Goal: Contribute content: Contribute content

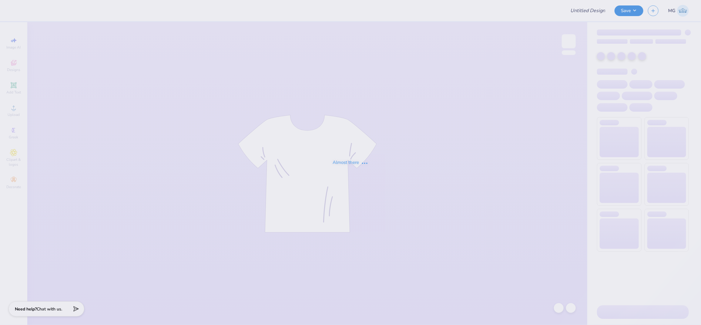
type input "Homecoming and Gameday Tri Delt"
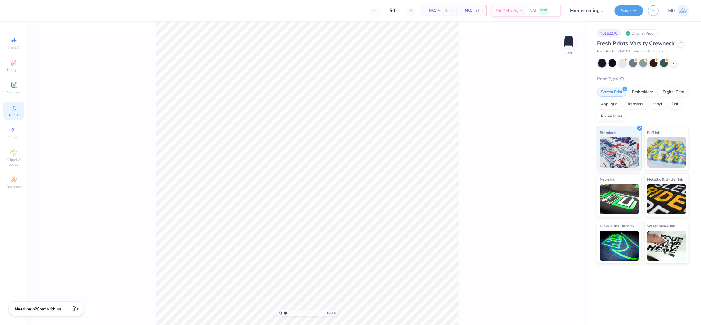
click at [12, 110] on circle at bounding box center [13, 109] width 3 height 3
click at [18, 111] on div "Upload" at bounding box center [13, 111] width 21 height 18
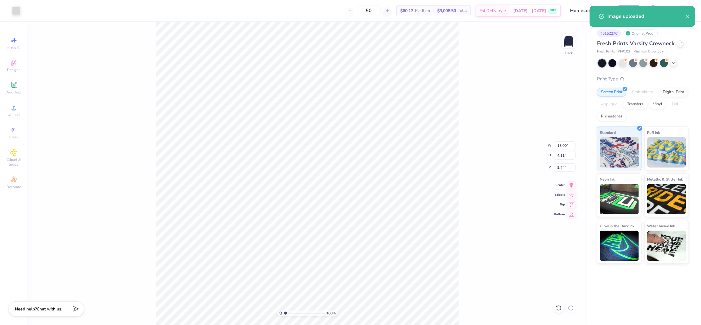
type input "3.00"
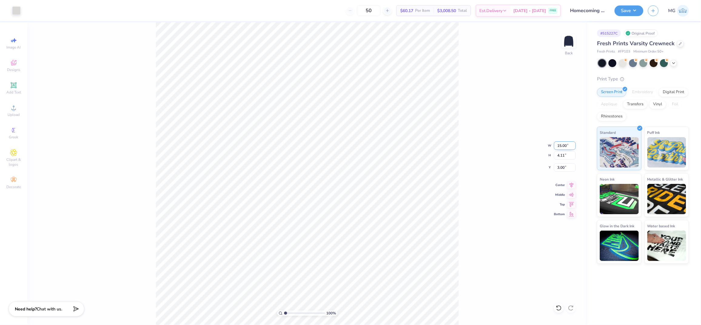
click at [560, 145] on input "15.00" at bounding box center [565, 145] width 22 height 8
type input "11.00"
type input "3.02"
type input "3.55"
click at [565, 168] on input "3.55" at bounding box center [565, 167] width 22 height 8
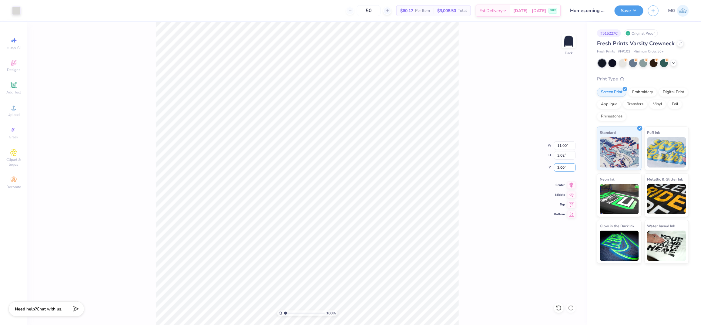
type input "3.00"
click at [573, 185] on icon at bounding box center [571, 183] width 8 height 7
click at [479, 130] on div "100 % Back W 11.00 11.00 " H 3.02 3.02 " Y 3.00 3.00 " Center Middle Top Bottom" at bounding box center [307, 173] width 560 height 302
click at [110, 99] on div "100 % Back" at bounding box center [307, 173] width 560 height 302
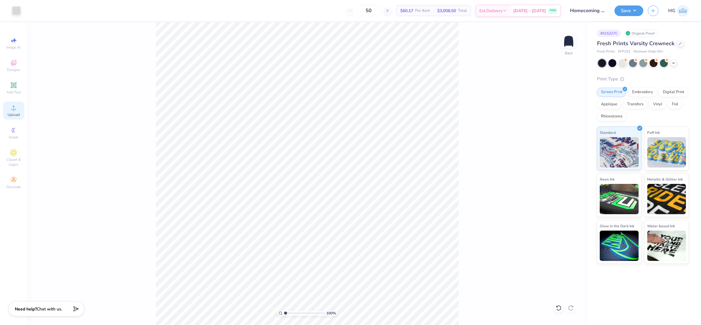
click at [14, 112] on div "Upload" at bounding box center [13, 111] width 21 height 18
click at [56, 115] on div "100 % Back" at bounding box center [307, 173] width 560 height 302
click at [11, 110] on icon at bounding box center [13, 107] width 7 height 7
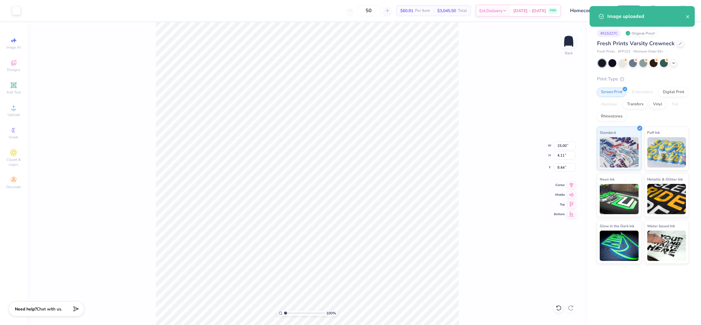
type input "10.70"
type input "2.94"
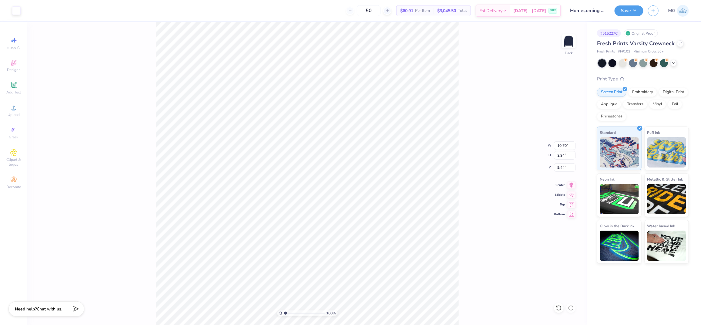
type input "6.99"
type input "11.00"
type input "3.02"
type input "3.00"
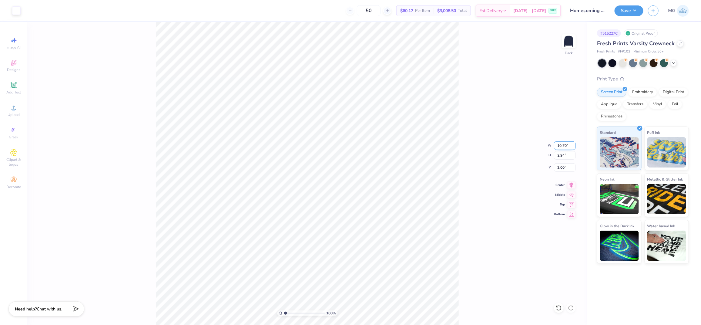
click at [566, 145] on input "10.70" at bounding box center [565, 145] width 22 height 8
type input "10.50"
type input "2.88"
type input "3.03"
click at [488, 179] on div "100 % Back W 10.50 10.50 " H 2.88 2.88 " Y 3.03 3.03 " Center Middle Top Bottom" at bounding box center [307, 173] width 560 height 302
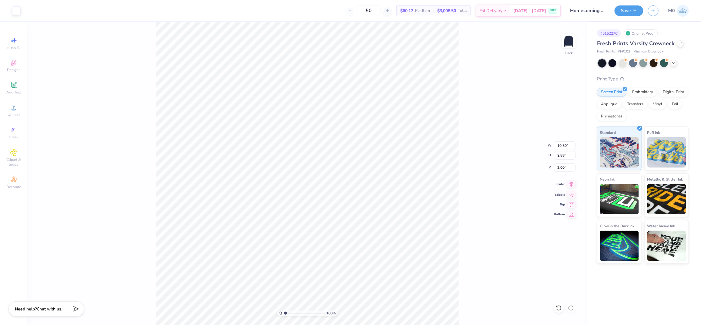
click at [571, 183] on icon at bounding box center [571, 183] width 8 height 7
click at [569, 185] on icon at bounding box center [571, 183] width 8 height 7
click at [517, 167] on div "100 % Back W 10.50 10.50 " H 2.88 2.88 " Y 3.00 3.00 " Center Middle Top Bottom" at bounding box center [307, 173] width 560 height 302
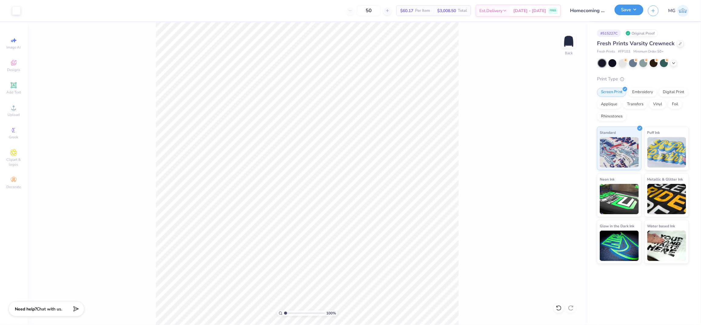
click at [634, 13] on button "Save" at bounding box center [628, 10] width 29 height 11
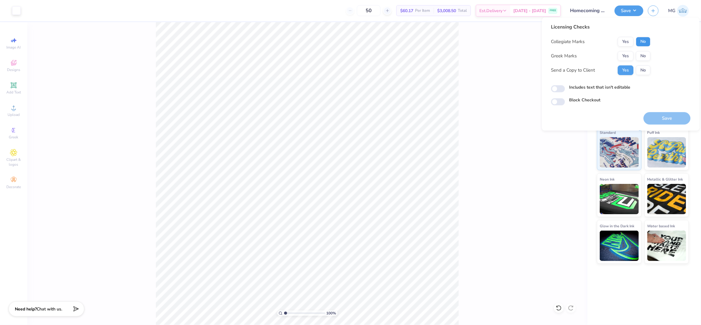
click at [639, 42] on button "No" at bounding box center [643, 42] width 15 height 10
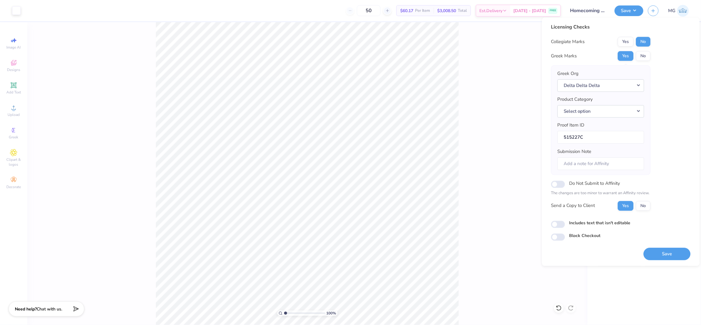
click at [687, 110] on div "Licensing Checks Collegiate Marks Yes No Greek Marks Yes No Greek Org Delta Del…" at bounding box center [620, 132] width 139 height 217
click at [581, 223] on label "Includes text that isn't editable" at bounding box center [599, 222] width 61 height 6
click at [565, 223] on input "Includes text that isn't editable" at bounding box center [558, 223] width 14 height 7
checkbox input "true"
click at [615, 111] on button "Select option" at bounding box center [600, 111] width 87 height 12
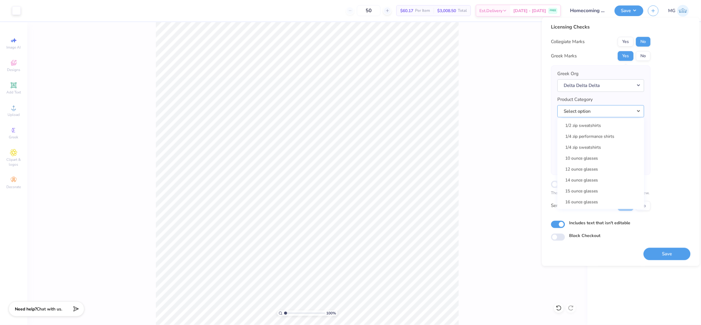
click at [615, 111] on button "Select option" at bounding box center [600, 111] width 87 height 12
click at [672, 115] on div "Licensing Checks Collegiate Marks Yes No Greek Marks Yes No Greek Org Delta Del…" at bounding box center [620, 132] width 139 height 217
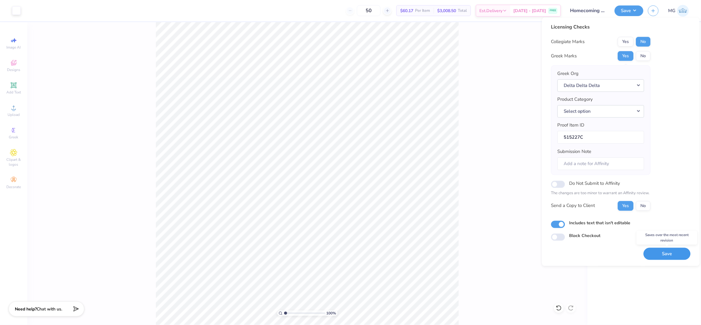
click at [674, 254] on button "Save" at bounding box center [666, 253] width 47 height 12
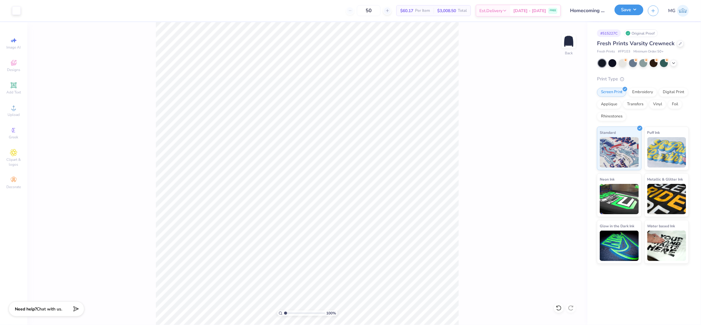
click at [634, 9] on button "Save" at bounding box center [628, 10] width 29 height 11
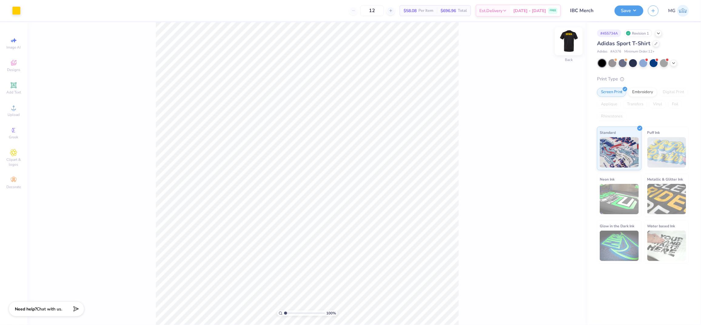
click at [572, 40] on img at bounding box center [568, 41] width 24 height 24
click at [476, 85] on div "100 % Front W 8.72 8.72 " H 2.82 2.82 " Y 3.00 3.00 " Center Middle Top Bottom" at bounding box center [307, 173] width 560 height 302
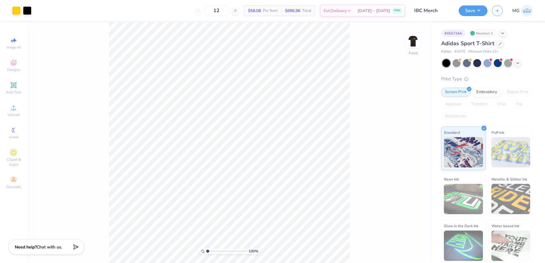
scroll to position [0, 0]
drag, startPoint x: 532, startPoint y: 253, endPoint x: 494, endPoint y: 285, distance: 50.3
click at [494, 263] on html "Art colors 12 $58.08 Per Item $696.96 Total Est. Delivery Sep 16 - 19 FREE Desi…" at bounding box center [272, 131] width 545 height 263
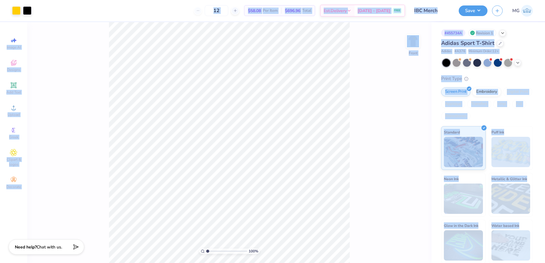
click at [362, 67] on div "100 % Front" at bounding box center [229, 142] width 405 height 241
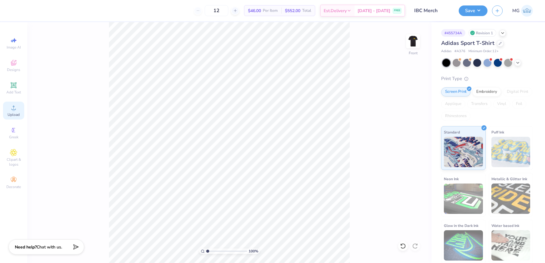
click at [19, 108] on div "Upload" at bounding box center [13, 111] width 21 height 18
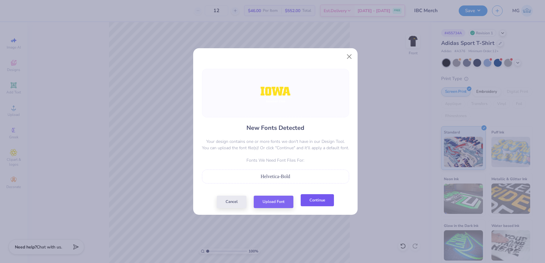
click at [321, 199] on button "Continue" at bounding box center [317, 200] width 33 height 12
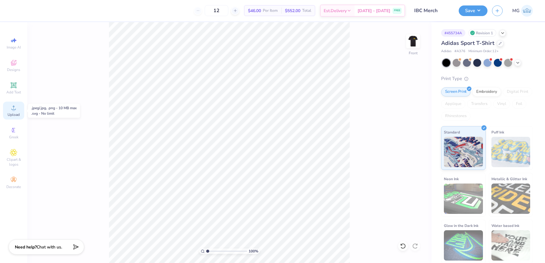
click at [13, 113] on span "Upload" at bounding box center [14, 114] width 12 height 5
click at [14, 106] on icon at bounding box center [14, 107] width 4 height 4
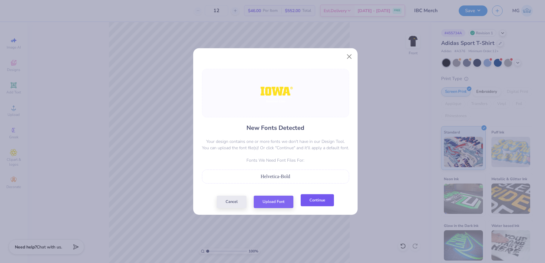
click at [317, 199] on button "Continue" at bounding box center [317, 200] width 33 height 12
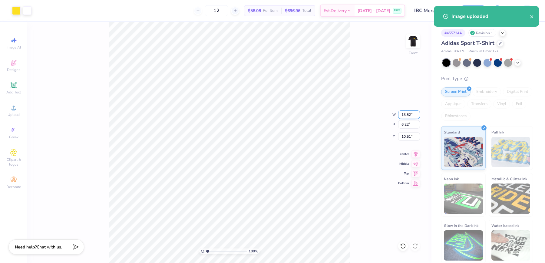
click at [411, 115] on input "13.52" at bounding box center [409, 114] width 22 height 8
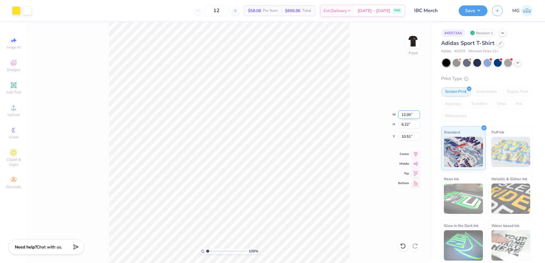
type input "12.00"
type input "5.52"
click at [411, 136] on input "10.86" at bounding box center [409, 136] width 22 height 8
type input "1"
type input "3.00"
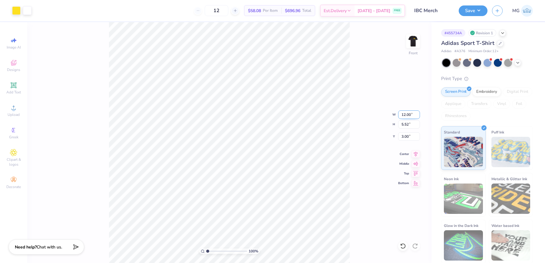
click at [406, 115] on input "12.00" at bounding box center [409, 114] width 22 height 8
type input "10.00"
type input "4.60"
type input "3.46"
type input "9.00"
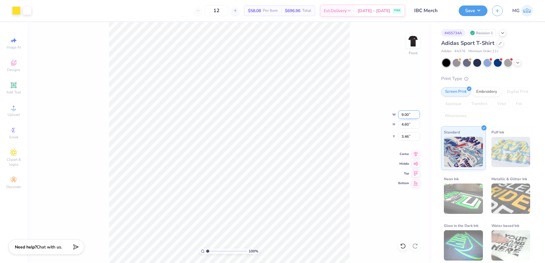
type input "4.14"
click at [416, 153] on icon at bounding box center [416, 152] width 4 height 5
click at [408, 136] on input "3.69" at bounding box center [409, 136] width 22 height 8
type input "3.00"
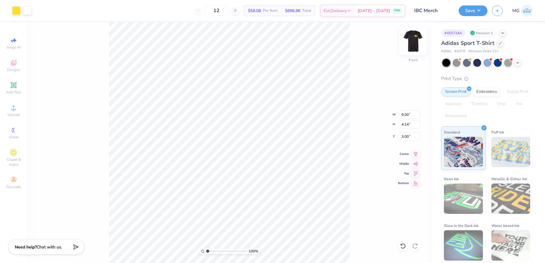
click at [410, 40] on img at bounding box center [413, 41] width 24 height 24
click at [409, 118] on input "4.23" at bounding box center [409, 119] width 22 height 8
click at [409, 119] on input "4.23" at bounding box center [409, 119] width 22 height 8
type input "4"
type input "3.50"
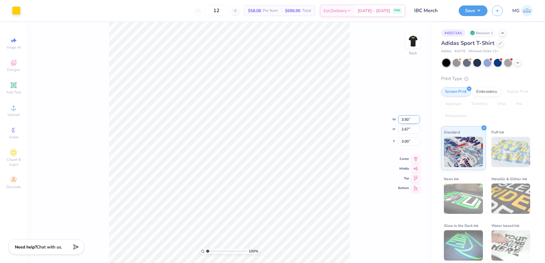
type input "2.21"
click at [408, 138] on input "3.23" at bounding box center [409, 136] width 22 height 8
type input "3.00"
click at [413, 42] on img at bounding box center [413, 41] width 24 height 24
click at [418, 42] on img at bounding box center [413, 41] width 24 height 24
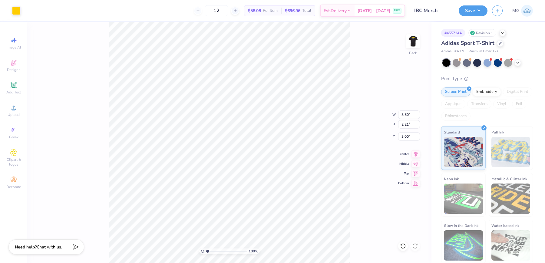
click at [364, 72] on div "100 % Back W 3.50 3.50 " H 2.21 2.21 " Y 3.00 3.00 " Center Middle Top Bottom" at bounding box center [229, 142] width 405 height 241
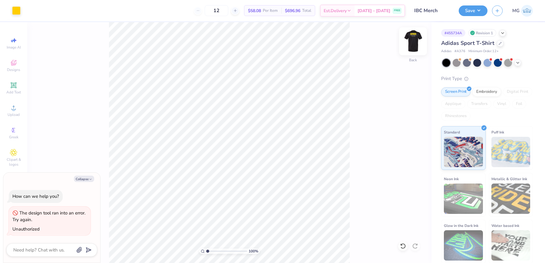
click at [418, 38] on img at bounding box center [413, 41] width 24 height 24
type textarea "x"
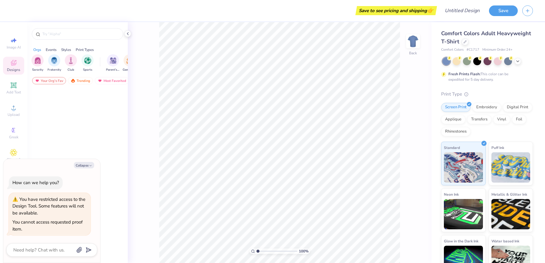
type textarea "x"
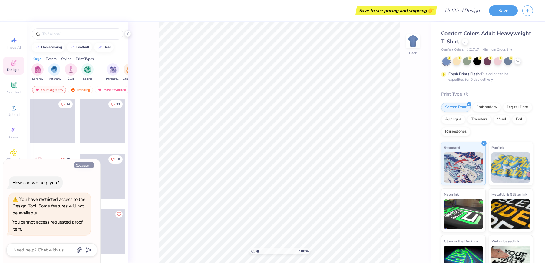
click at [88, 165] on button "Collapse" at bounding box center [84, 165] width 20 height 6
type textarea "x"
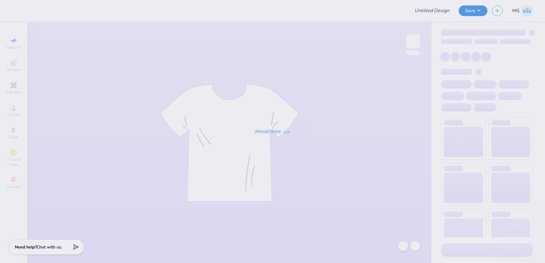
type input "IBC Merch"
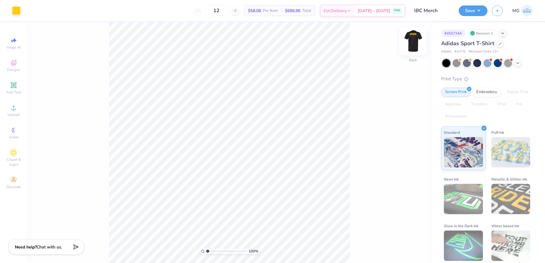
click at [412, 38] on img at bounding box center [413, 41] width 24 height 24
drag, startPoint x: 211, startPoint y: 251, endPoint x: 216, endPoint y: 252, distance: 4.8
click at [216, 252] on input "range" at bounding box center [226, 250] width 41 height 5
click at [214, 249] on input "range" at bounding box center [226, 250] width 41 height 5
drag, startPoint x: 214, startPoint y: 250, endPoint x: 207, endPoint y: 250, distance: 6.7
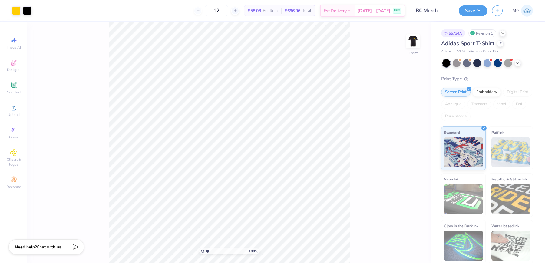
type input "1"
click at [207, 250] on input "range" at bounding box center [226, 250] width 41 height 5
click at [408, 42] on img at bounding box center [413, 41] width 24 height 24
click at [410, 118] on input "4.23" at bounding box center [409, 119] width 22 height 8
type input "4"
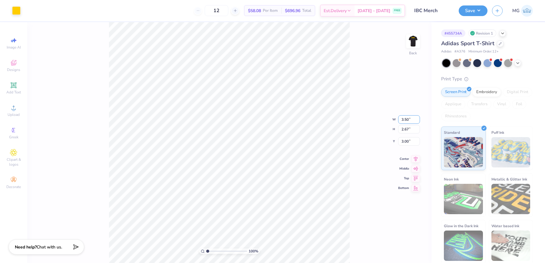
type input "3.50"
type input "2.21"
click at [410, 137] on input "3.23" at bounding box center [409, 136] width 22 height 8
type input "3.00"
click at [416, 41] on img at bounding box center [413, 41] width 24 height 24
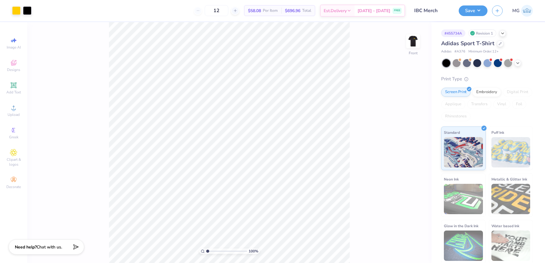
click at [350, 78] on div "100 % Front" at bounding box center [229, 142] width 405 height 241
click at [12, 109] on icon at bounding box center [13, 107] width 7 height 7
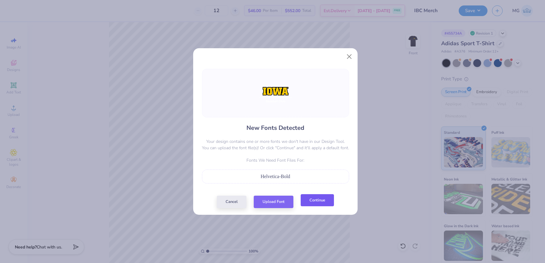
click at [316, 202] on button "Continue" at bounding box center [317, 200] width 33 height 12
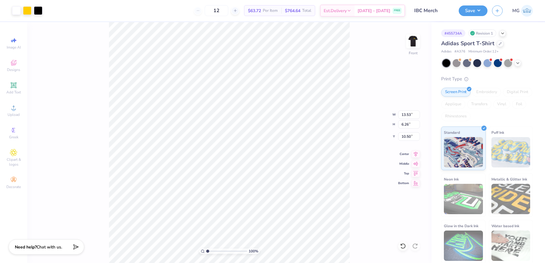
type input "8.27"
click at [411, 115] on input "13.53" at bounding box center [409, 114] width 22 height 8
type input "10.00"
type input "4.62"
type input "9.09"
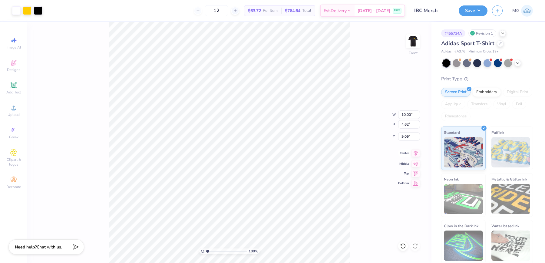
click at [418, 154] on icon at bounding box center [416, 152] width 8 height 7
click at [409, 136] on input "9.09" at bounding box center [409, 136] width 22 height 8
type input "9"
type input "3.00"
click at [351, 126] on div "100 % Front W 10.00 10.00 " H 4.62 4.62 " Y 3.00 3.00 " Center Middle Top Bottom" at bounding box center [229, 142] width 405 height 241
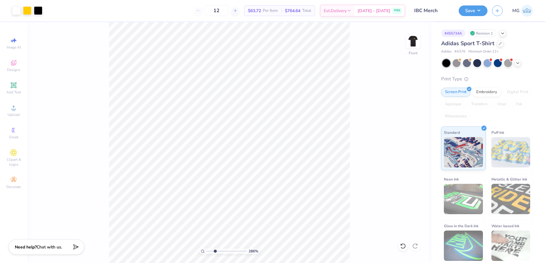
drag, startPoint x: 210, startPoint y: 250, endPoint x: 215, endPoint y: 252, distance: 5.2
type input "2.86"
click at [215, 252] on input "range" at bounding box center [226, 250] width 41 height 5
type input "9.41"
type input "6.13"
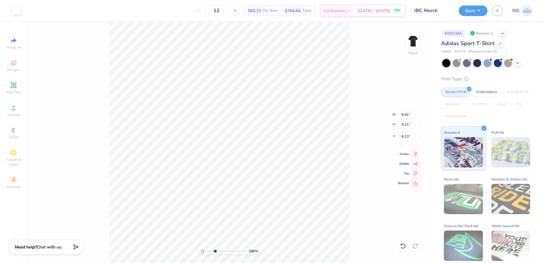
type input "8.73"
type input "0.10"
type input "6.14"
type input "6.70"
drag, startPoint x: 214, startPoint y: 251, endPoint x: 200, endPoint y: 252, distance: 13.7
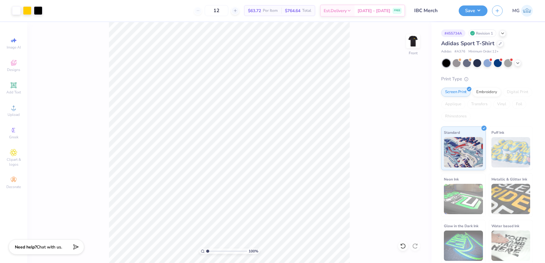
type input "1"
click at [206, 252] on input "range" at bounding box center [226, 250] width 41 height 5
click at [410, 114] on input "8.73" at bounding box center [409, 114] width 22 height 8
type input "8.50"
type input "4.26"
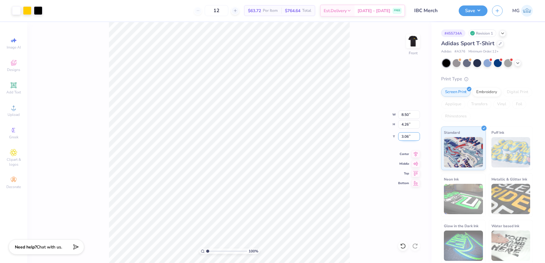
click at [409, 137] on input "3.06" at bounding box center [409, 136] width 22 height 8
type input "3.00"
click at [477, 12] on button "Save" at bounding box center [473, 10] width 29 height 11
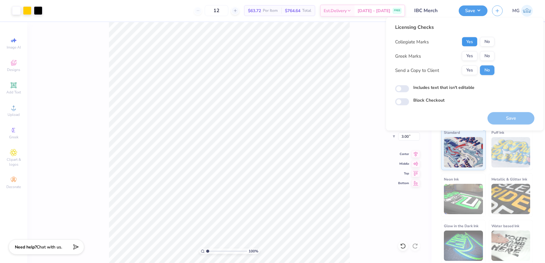
click at [467, 42] on button "Yes" at bounding box center [470, 42] width 16 height 10
click at [486, 56] on button "No" at bounding box center [487, 56] width 15 height 10
click at [475, 66] on button "Yes" at bounding box center [470, 70] width 16 height 10
click at [435, 86] on label "Includes text that isn't editable" at bounding box center [444, 87] width 61 height 6
click at [409, 86] on input "Includes text that isn't editable" at bounding box center [402, 88] width 14 height 7
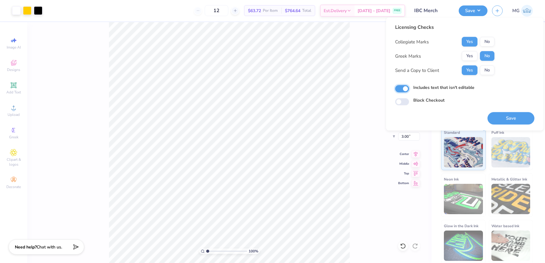
checkbox input "true"
click at [359, 63] on div "100 % Front W 8.50 8.50 " H 4.26 4.26 " Y 3.00 3.00 " Center Middle Top Bottom" at bounding box center [229, 142] width 405 height 241
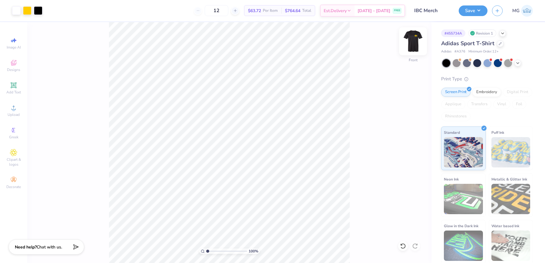
click at [411, 45] on img at bounding box center [413, 41] width 24 height 24
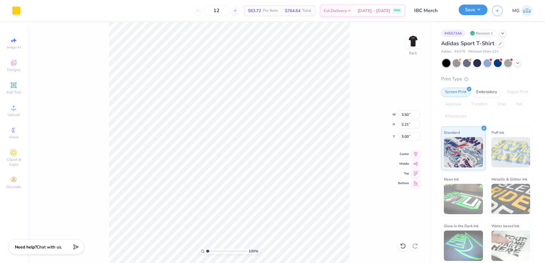
click at [482, 9] on button "Save" at bounding box center [473, 10] width 29 height 11
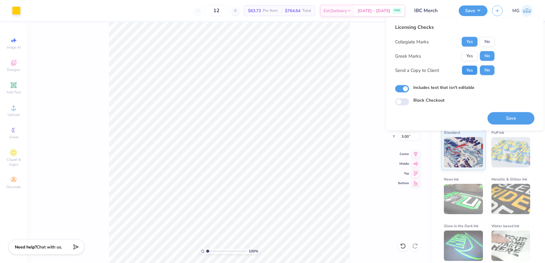
click at [469, 68] on button "Yes" at bounding box center [470, 70] width 16 height 10
click at [519, 119] on button "Save" at bounding box center [511, 118] width 47 height 12
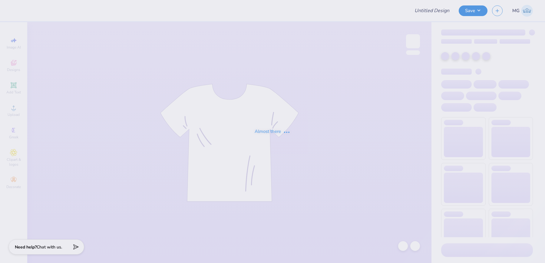
type input "AOE Fall Merch"
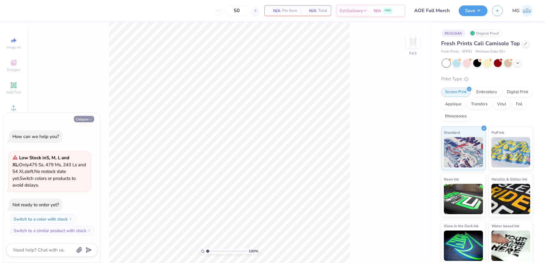
click at [83, 120] on button "Collapse" at bounding box center [84, 119] width 20 height 6
type textarea "x"
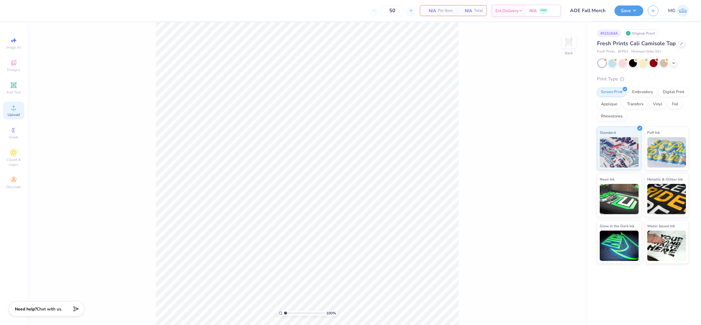
click at [16, 110] on icon at bounding box center [13, 107] width 7 height 7
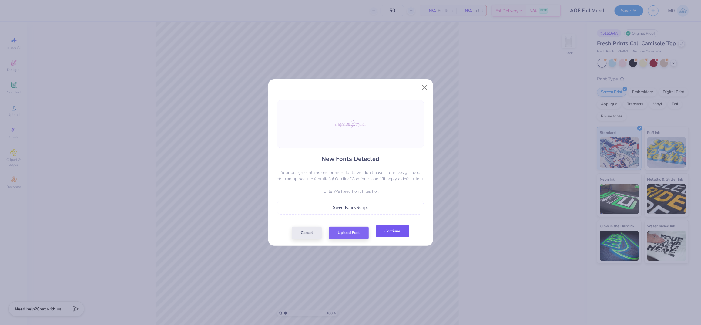
click at [409, 229] on button "Continue" at bounding box center [392, 231] width 33 height 12
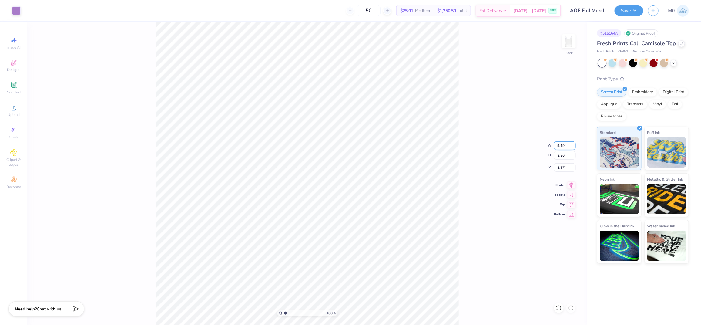
click at [545, 144] on input "9.19" at bounding box center [565, 145] width 22 height 8
type input "9"
type input "7.00"
type input "1.72"
type input "6.14"
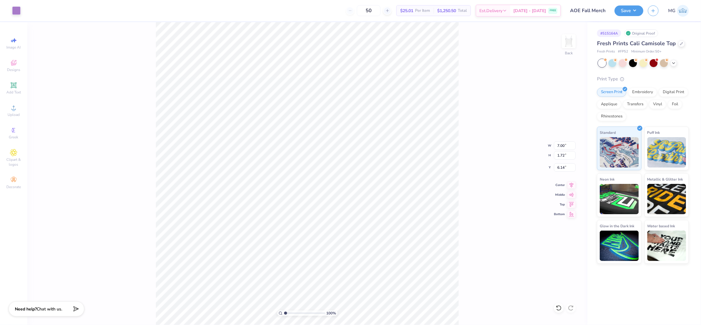
click at [461, 137] on div "100 % Back W 7.00 7.00 " H 1.72 1.72 " Y 6.14 6.14 " Center Middle Top Bottom" at bounding box center [307, 173] width 560 height 302
click at [545, 167] on input "6.14" at bounding box center [565, 167] width 22 height 8
type input "6"
type input "3.00"
click at [545, 142] on input "7.00" at bounding box center [565, 145] width 22 height 8
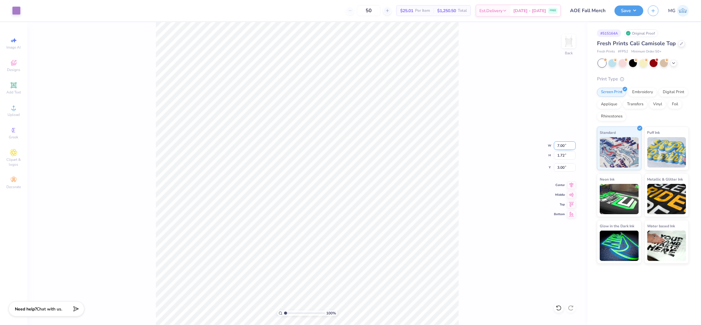
click at [545, 148] on input "7.00" at bounding box center [565, 145] width 22 height 8
click at [545, 144] on input "7.00" at bounding box center [565, 145] width 22 height 8
type input "9.00"
type input "2.22"
type input "2.75"
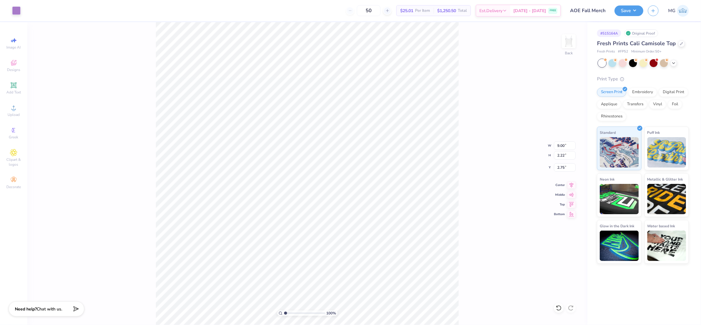
click at [463, 165] on div "100 % Back W 9.00 9.00 " H 2.22 2.22 " Y 2.75 2.75 " Center Middle Top Bottom" at bounding box center [307, 173] width 560 height 302
click at [545, 186] on icon at bounding box center [571, 183] width 4 height 5
click at [465, 180] on div "100 % Back" at bounding box center [307, 173] width 560 height 302
click at [545, 145] on input "9.00" at bounding box center [565, 145] width 22 height 8
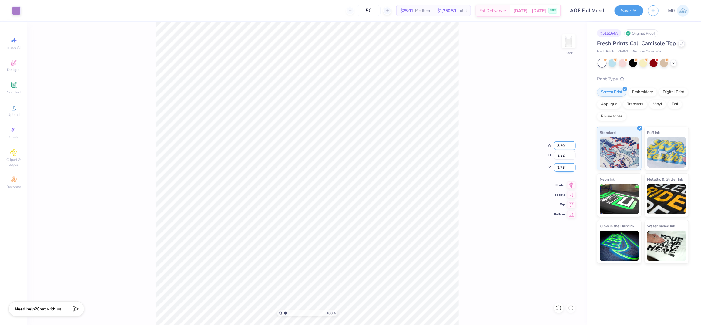
type input "8.50"
type input "2.09"
type input "2.82"
click at [545, 186] on icon at bounding box center [571, 183] width 8 height 7
click at [545, 167] on input "2.82" at bounding box center [565, 167] width 22 height 8
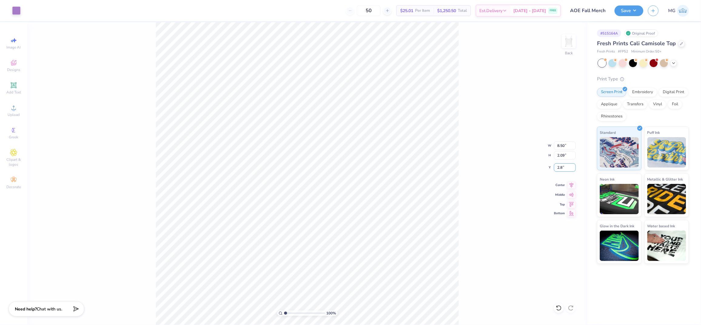
type input "2"
type input "3.00"
click at [470, 203] on div "100 % Back W 8.50 8.50 " H 2.09 2.09 " Y 3.00 3.00 " Center Middle Top Bottom" at bounding box center [307, 173] width 560 height 302
click at [545, 166] on input "3.01" at bounding box center [565, 167] width 22 height 8
type input "3"
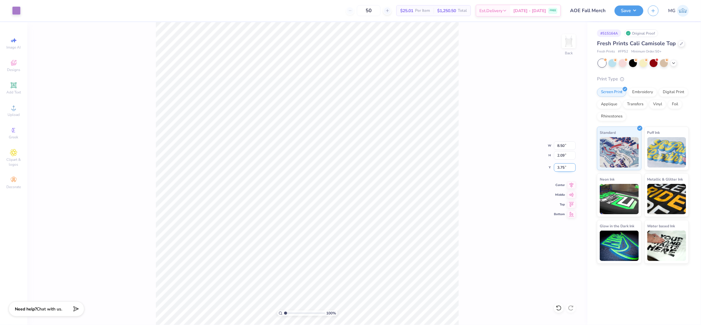
click at [545, 168] on input "3.75" at bounding box center [565, 167] width 22 height 8
click at [545, 166] on input "2.75" at bounding box center [565, 167] width 22 height 8
type input "2.00"
drag, startPoint x: 482, startPoint y: 223, endPoint x: 476, endPoint y: 218, distance: 8.2
click at [482, 223] on div "100 % Back W 8.50 8.50 " H 2.09 2.09 " Y 2.00 2.00 " Center Middle Top Bottom" at bounding box center [307, 173] width 560 height 302
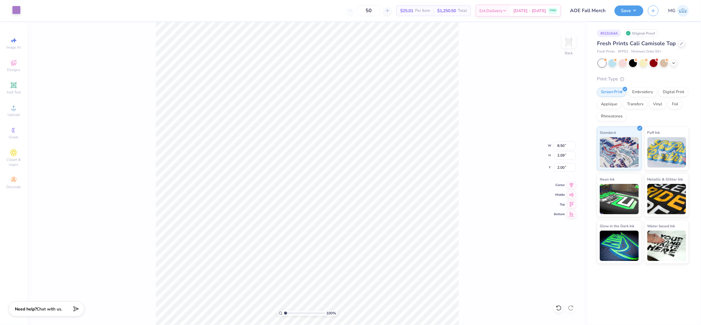
click at [16, 13] on div at bounding box center [16, 10] width 8 height 8
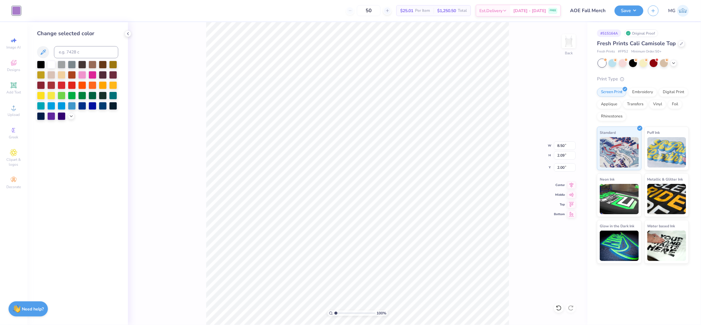
click at [75, 119] on div at bounding box center [77, 90] width 81 height 59
click at [72, 117] on icon at bounding box center [71, 115] width 5 height 5
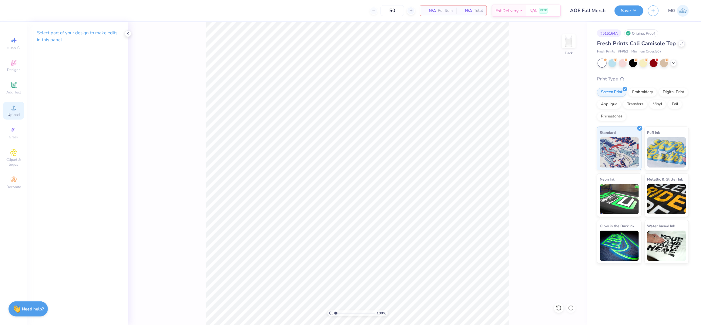
click at [16, 114] on span "Upload" at bounding box center [14, 114] width 12 height 5
click at [18, 113] on span "Upload" at bounding box center [14, 114] width 12 height 5
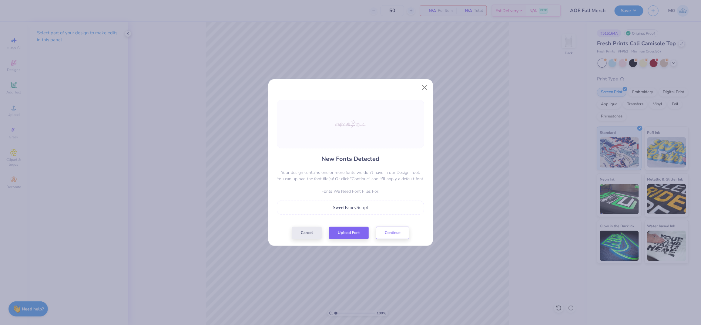
click at [393, 239] on div "New Fonts Detected Your design contains one or more fonts we don't have in our …" at bounding box center [350, 169] width 165 height 153
click at [395, 232] on button "Continue" at bounding box center [392, 231] width 33 height 12
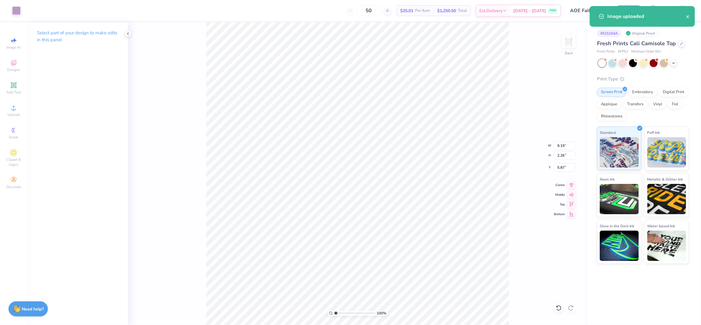
type input "2.08"
click at [545, 146] on input "9.19" at bounding box center [565, 145] width 22 height 8
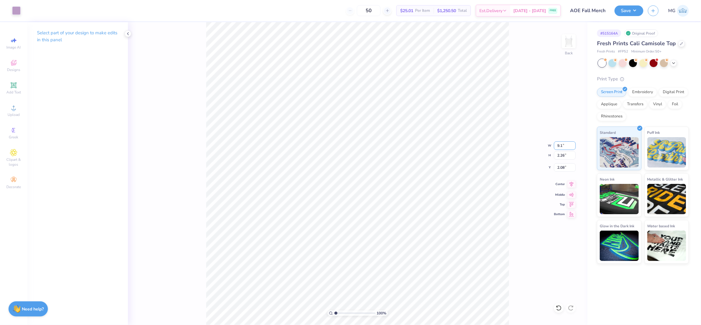
type input "9"
type input "8.50"
type input "2.09"
click at [545, 167] on input "2.17" at bounding box center [565, 167] width 22 height 8
type input "2.50"
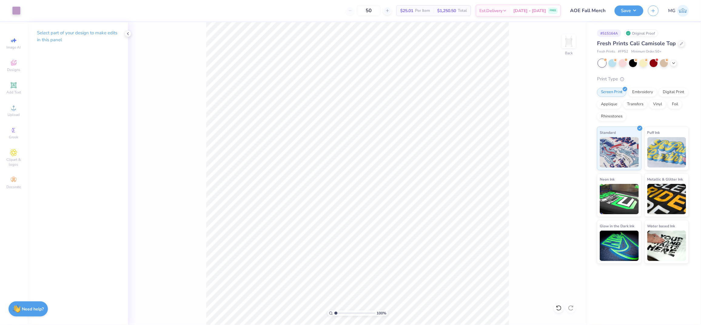
click at [539, 232] on div "100 % Back" at bounding box center [357, 173] width 459 height 302
click at [545, 9] on button "Save" at bounding box center [628, 10] width 29 height 11
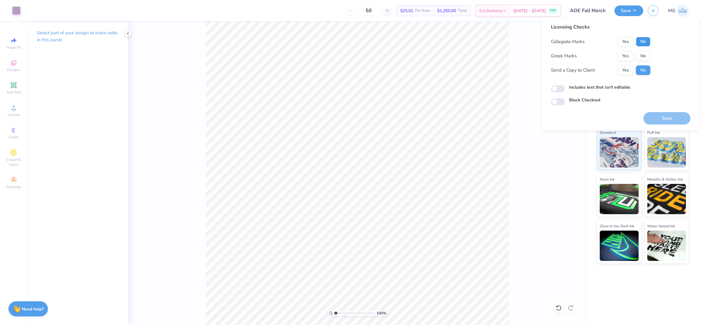
click at [545, 40] on button "No" at bounding box center [643, 42] width 15 height 10
click at [545, 55] on button "Yes" at bounding box center [626, 56] width 16 height 10
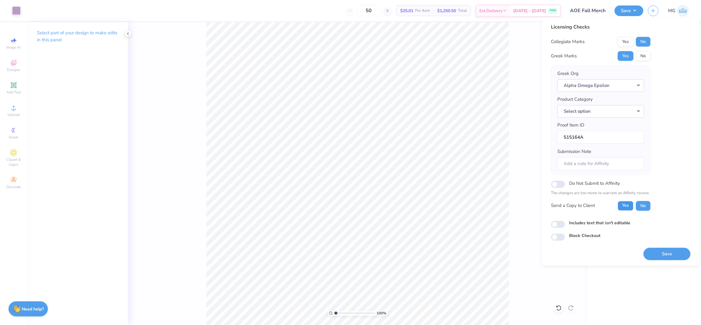
click at [545, 204] on button "Yes" at bounding box center [626, 206] width 16 height 10
click at [545, 222] on label "Includes text that isn't editable" at bounding box center [599, 222] width 61 height 6
click at [545, 222] on input "Includes text that isn't editable" at bounding box center [558, 223] width 14 height 7
checkbox input "true"
click at [545, 253] on button "Save" at bounding box center [666, 253] width 47 height 12
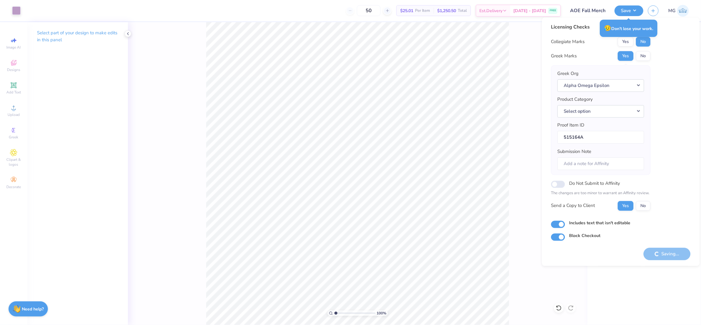
checkbox input "true"
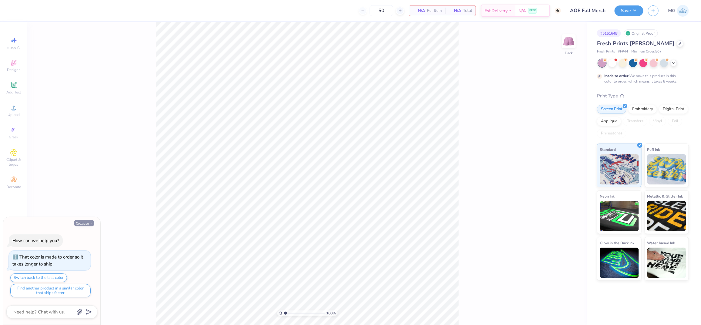
click at [83, 222] on button "Collapse" at bounding box center [84, 223] width 20 height 6
type textarea "x"
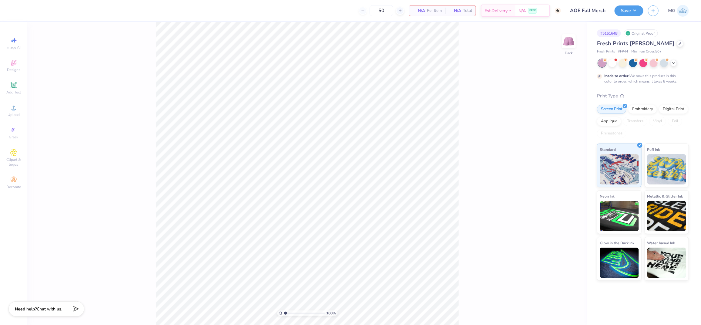
click at [466, 99] on div "100 % Back" at bounding box center [307, 173] width 560 height 302
click at [58, 163] on div "100 % Back" at bounding box center [307, 173] width 560 height 302
click at [16, 113] on span "Upload" at bounding box center [14, 114] width 12 height 5
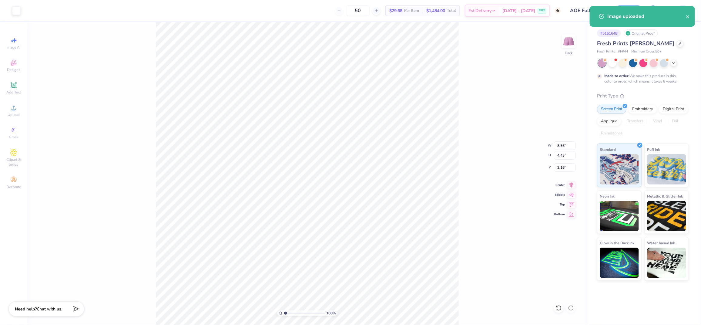
type input "4.88"
click at [565, 145] on input "8.56" at bounding box center [565, 145] width 22 height 8
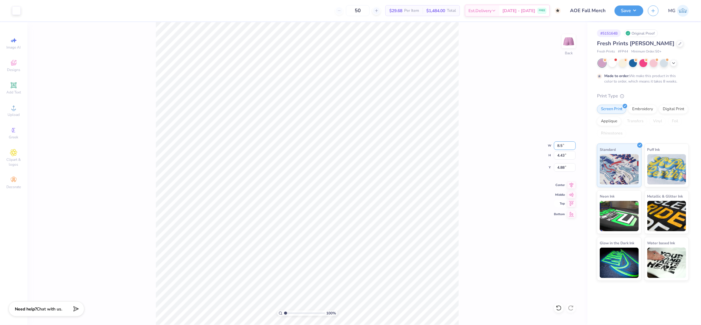
type input "8"
type input "6.00"
type input "3.11"
type input "6.41"
click at [565, 167] on input "6.41" at bounding box center [565, 167] width 22 height 8
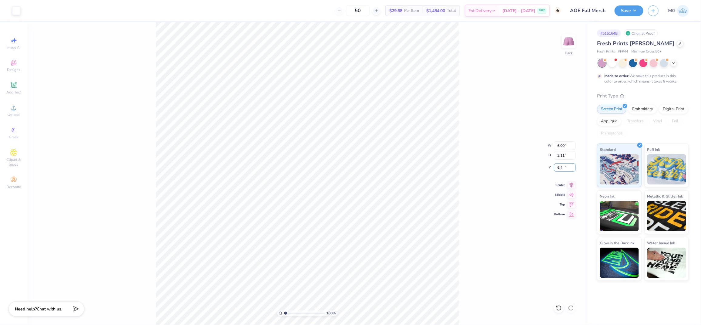
type input "6"
type input "5"
type input "6.00"
click at [466, 198] on div "100 % Back W 6.00 6.00 " H 3.11 3.11 " Y 6.00 6.00 " Center Middle Top Bottom" at bounding box center [307, 173] width 560 height 302
type input "6.34"
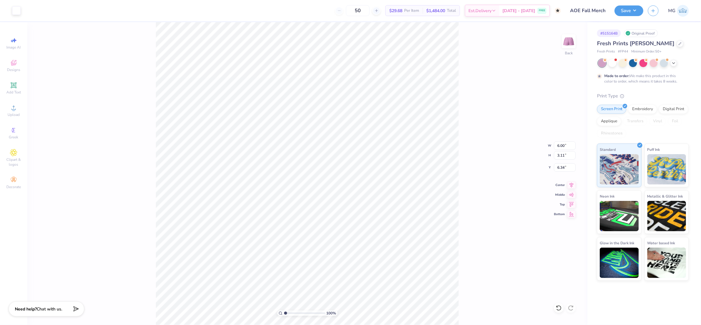
click at [463, 219] on div "100 % Back W 6.00 6.00 " H 3.11 3.11 " Y 6.34 6.34 " Center Middle Top Bottom" at bounding box center [307, 173] width 560 height 302
click at [563, 167] on input "6.34" at bounding box center [565, 167] width 22 height 8
type input "6.54"
click at [505, 180] on div "100 % Back W 6.00 6.00 " H 3.11 3.11 " Y 6.54 6.54 " Center Middle Top Bottom" at bounding box center [307, 173] width 560 height 302
click at [465, 227] on div "100 % Back W 6.00 6.00 " H 3.11 3.11 " Y 6.54 6.54 " Center Middle Top Bottom" at bounding box center [307, 173] width 560 height 302
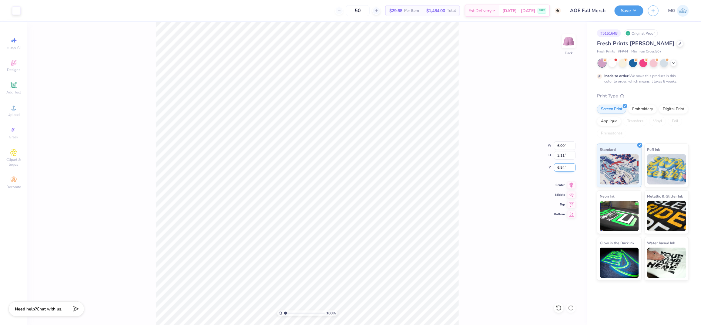
click at [564, 167] on input "6.54" at bounding box center [565, 167] width 22 height 8
type input "6.60"
click at [562, 166] on input "6.60" at bounding box center [565, 167] width 22 height 8
type input "6.40"
click at [481, 180] on div "100 % Back W 6.00 6.00 " H 3.11 3.11 " Y 6.40 6.40 " Center Middle Top Bottom" at bounding box center [307, 173] width 560 height 302
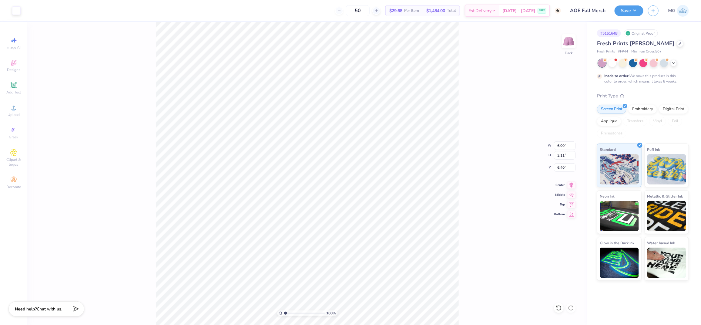
click at [472, 199] on div "100 % Back W 6.00 6.00 " H 3.11 3.11 " Y 6.40 6.40 " Center Middle Top Bottom" at bounding box center [307, 173] width 560 height 302
click at [636, 9] on button "Save" at bounding box center [628, 10] width 29 height 11
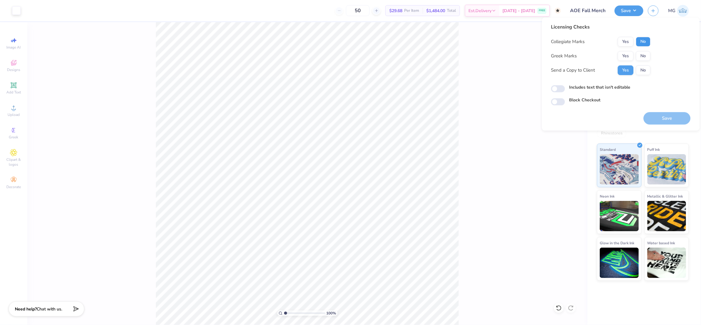
click at [640, 42] on button "No" at bounding box center [643, 42] width 15 height 10
click at [627, 57] on button "Yes" at bounding box center [626, 56] width 16 height 10
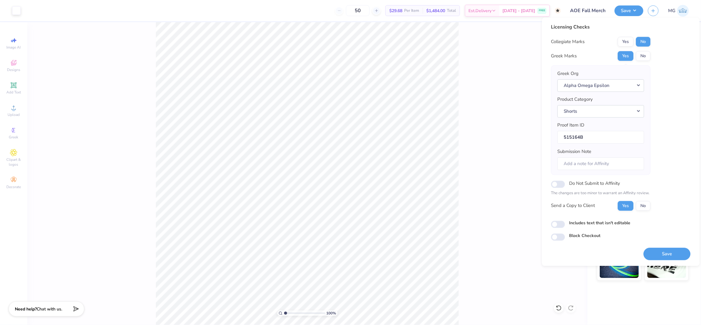
click at [599, 224] on label "Includes text that isn't editable" at bounding box center [599, 222] width 61 height 6
click at [565, 224] on input "Includes text that isn't editable" at bounding box center [558, 223] width 14 height 7
checkbox input "true"
click at [663, 252] on button "Save" at bounding box center [666, 253] width 47 height 12
